Goal: Transaction & Acquisition: Purchase product/service

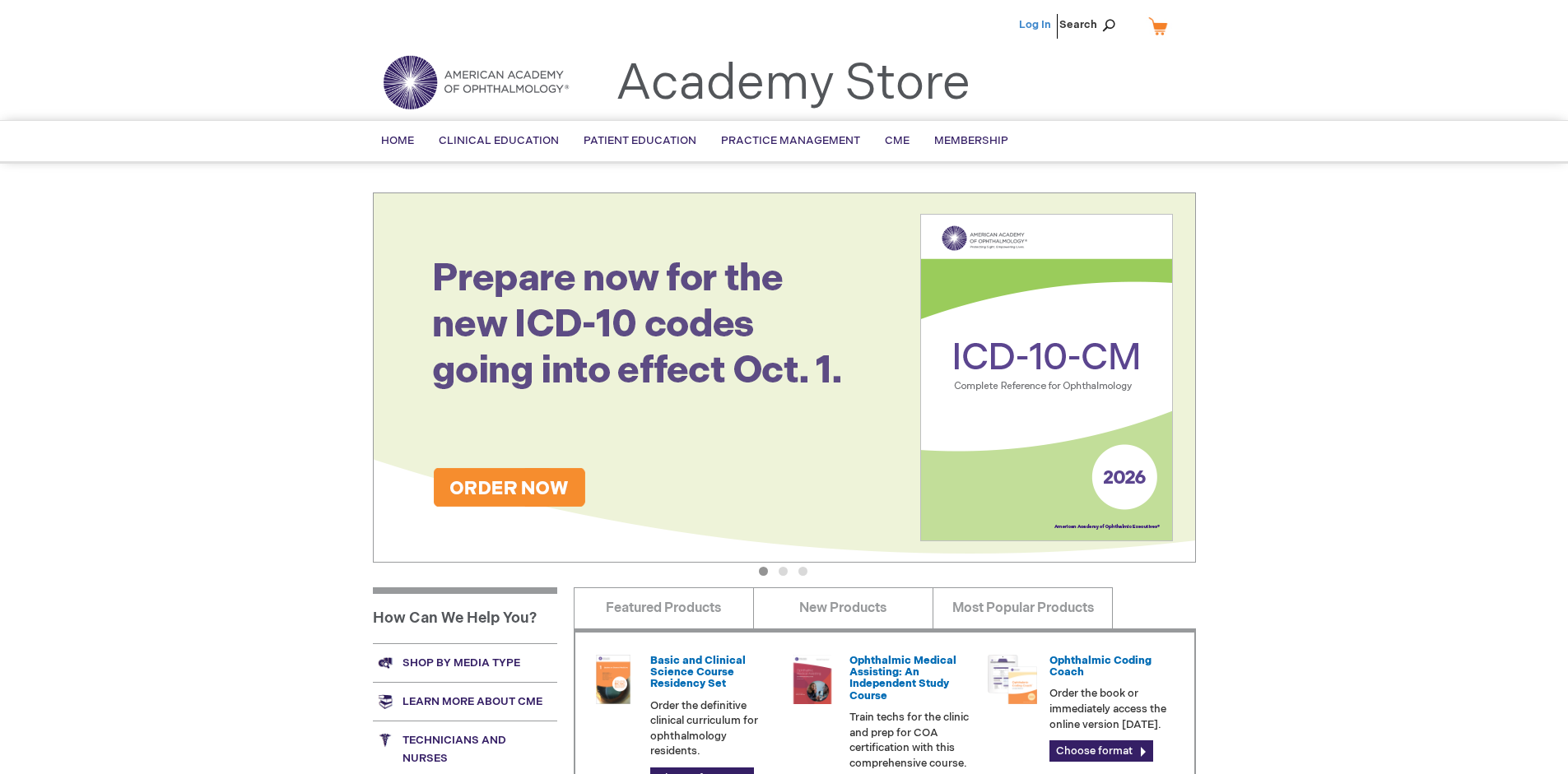
click at [1036, 25] on link "Log In" at bounding box center [1035, 25] width 32 height 13
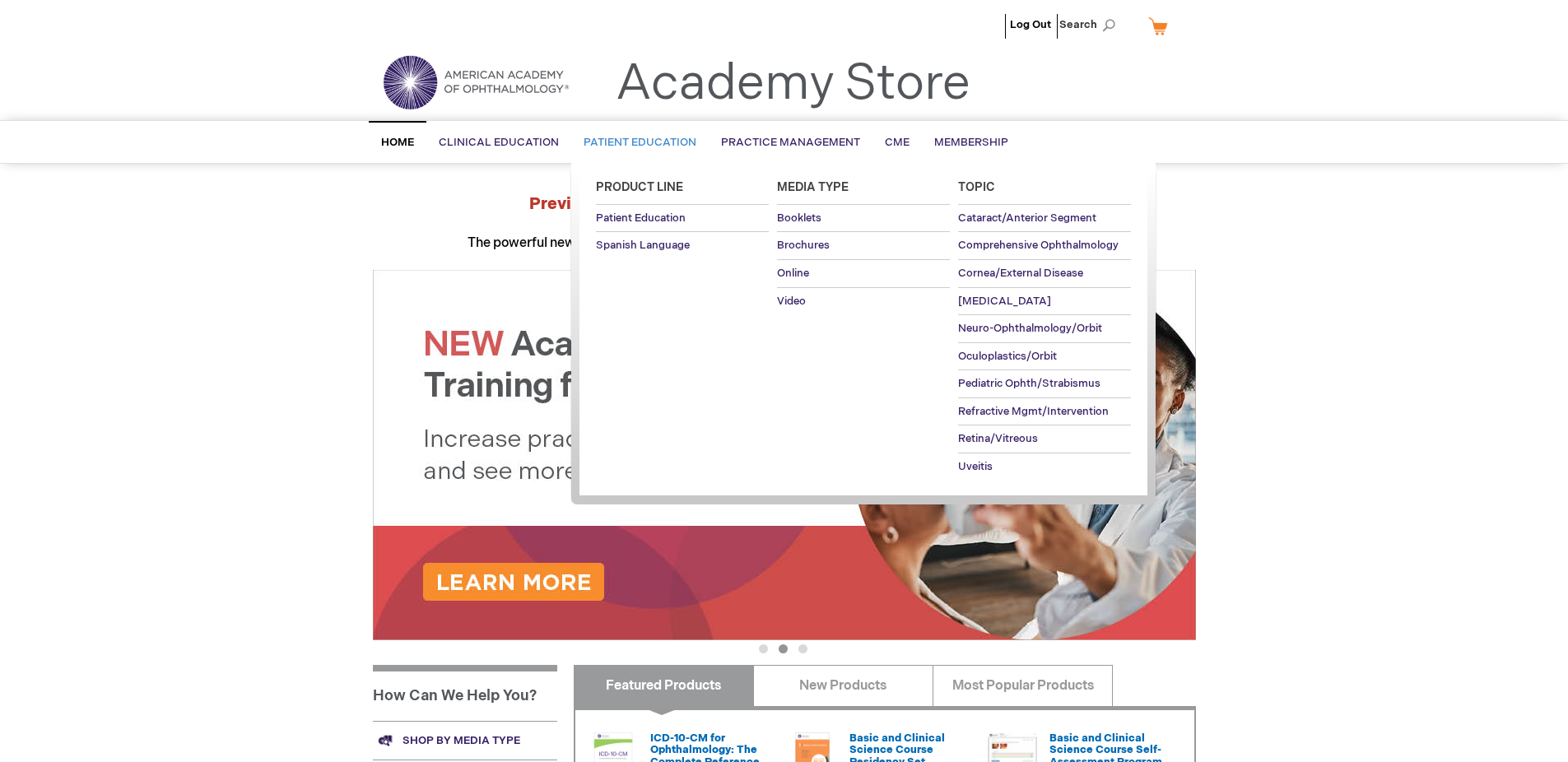
click at [635, 143] on span "Patient Education" at bounding box center [639, 143] width 112 height 13
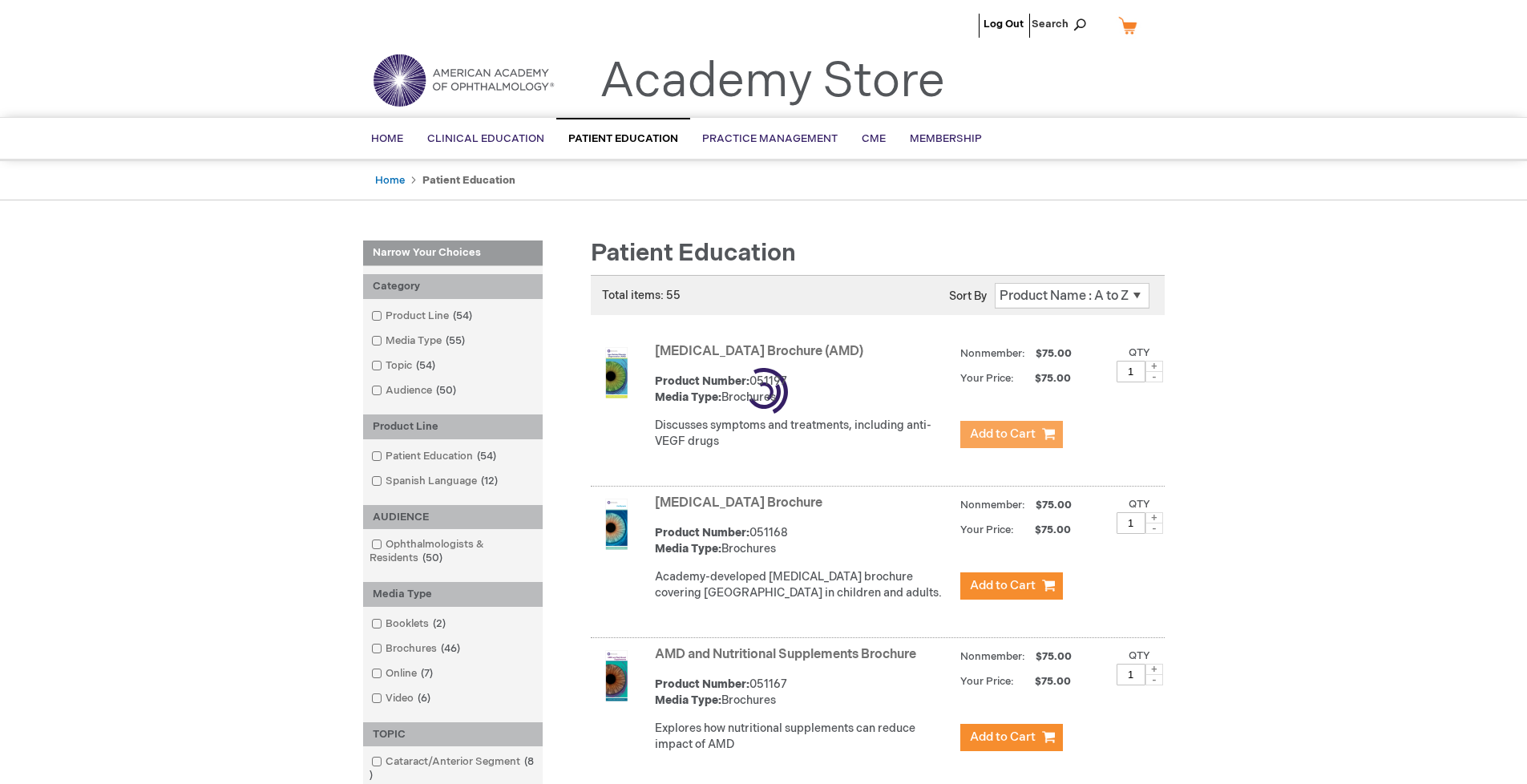
click at [1011, 434] on span "Add to Cart" at bounding box center [1002, 433] width 65 height 16
